Goal: Information Seeking & Learning: Learn about a topic

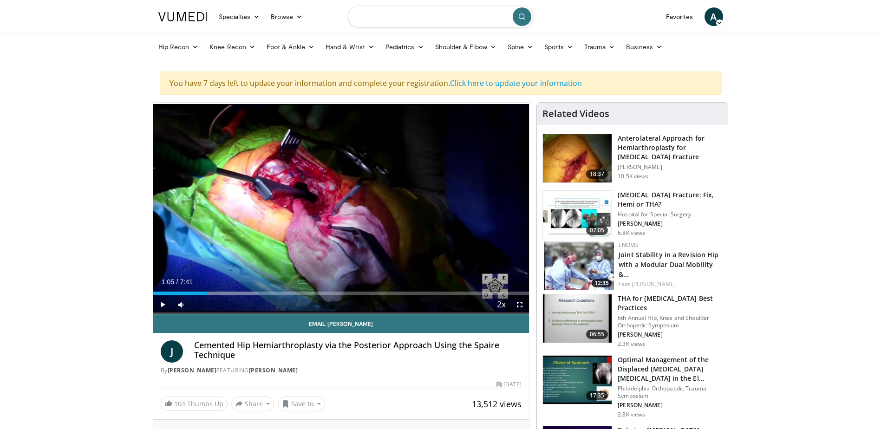
click at [474, 19] on input "Search topics, interventions" at bounding box center [441, 17] width 186 height 22
type input "***"
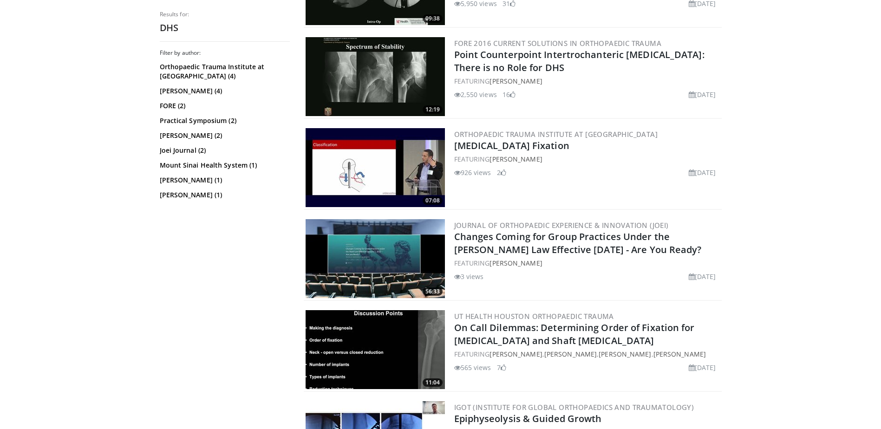
scroll to position [464, 0]
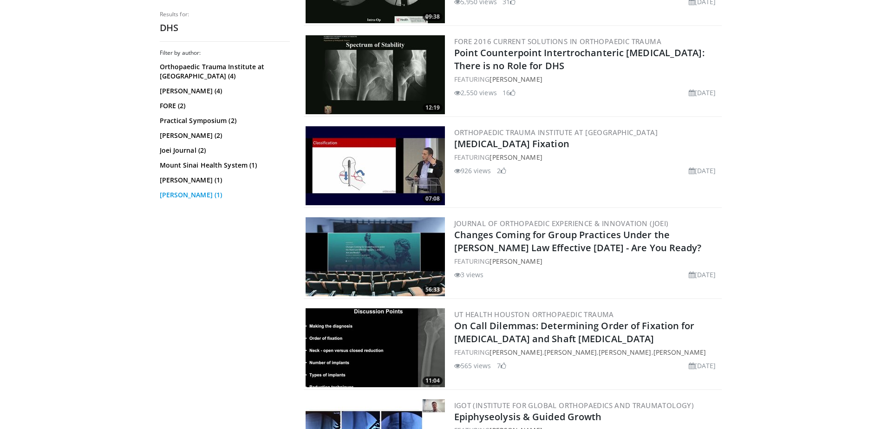
click at [183, 195] on link "Tal David (1)" at bounding box center [224, 194] width 128 height 9
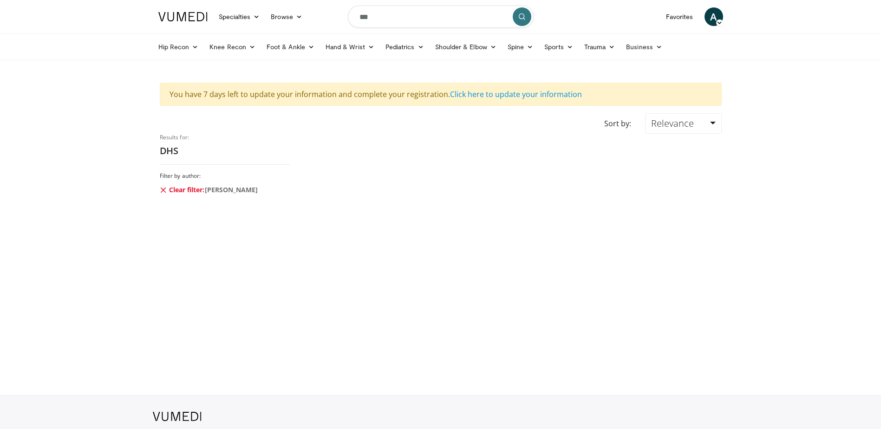
click at [162, 188] on icon at bounding box center [163, 189] width 7 height 7
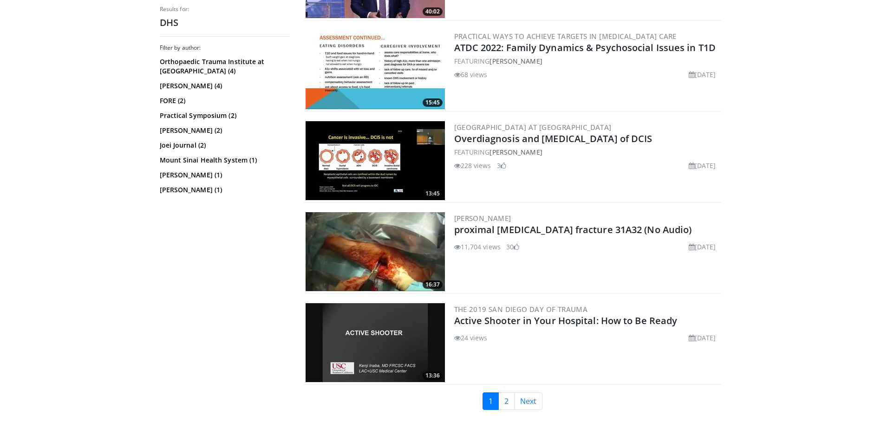
scroll to position [2135, 0]
